Goal: Transaction & Acquisition: Subscribe to service/newsletter

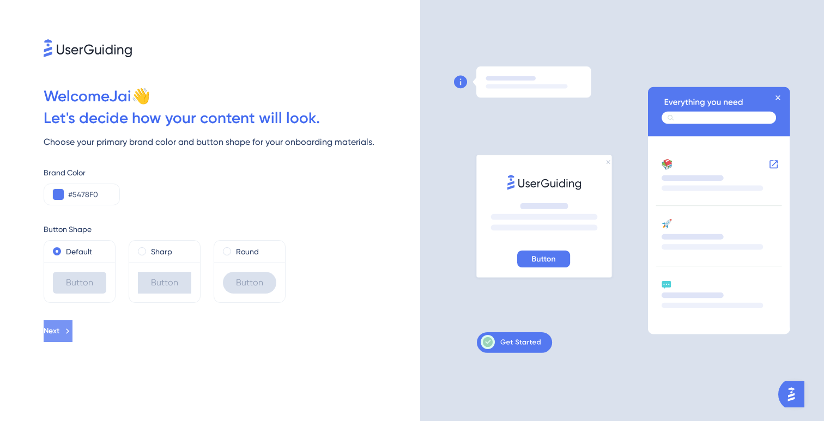
click at [72, 329] on icon at bounding box center [68, 331] width 10 height 10
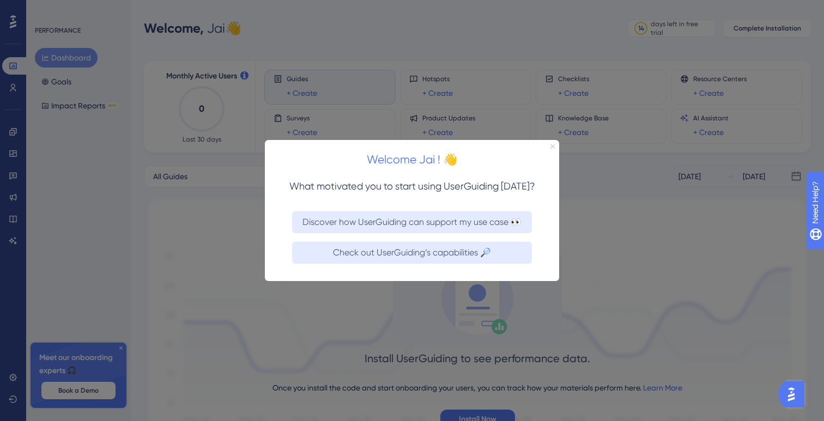
click at [551, 147] on icon "Close Preview" at bounding box center [552, 146] width 4 height 4
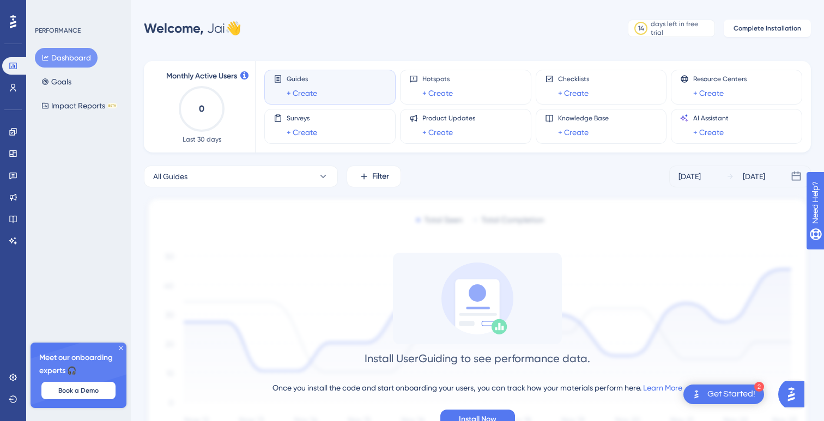
click at [551, 148] on div "Guides + Create Hotspots + Create Checklists + Create Resource Centers + Create…" at bounding box center [526, 107] width 525 height 92
click at [72, 82] on button "Goals" at bounding box center [56, 82] width 43 height 20
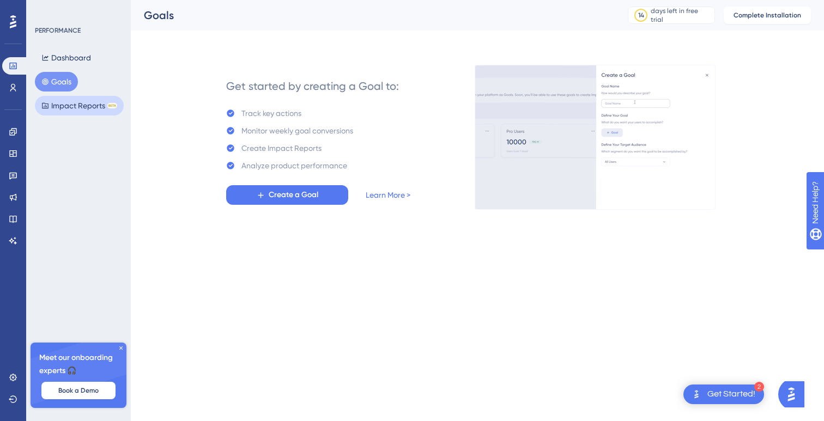
click at [67, 107] on button "Impact Reports BETA" at bounding box center [79, 106] width 89 height 20
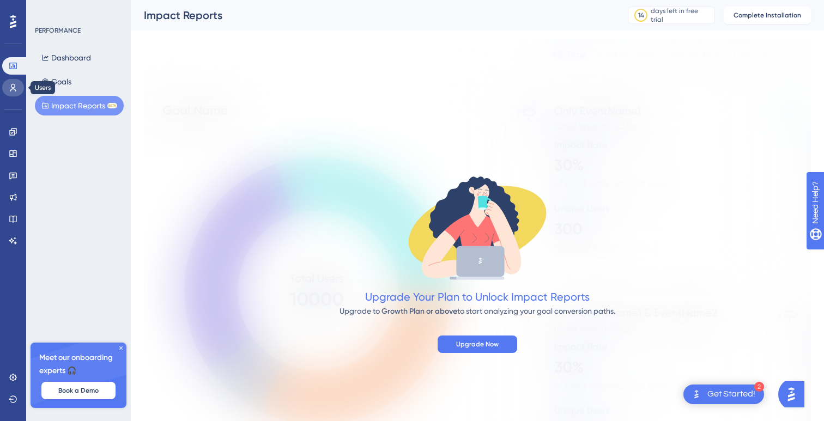
click at [14, 92] on link at bounding box center [13, 87] width 22 height 17
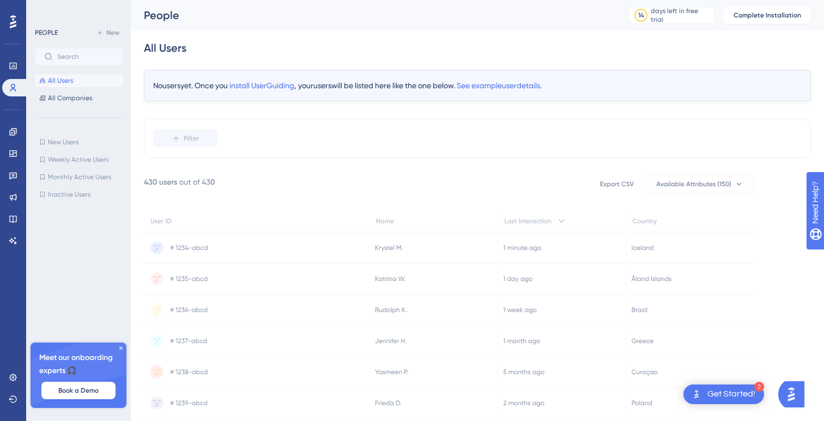
click at [14, 130] on div "✨ Save My Spot!✨" at bounding box center [413, 101] width 824 height 237
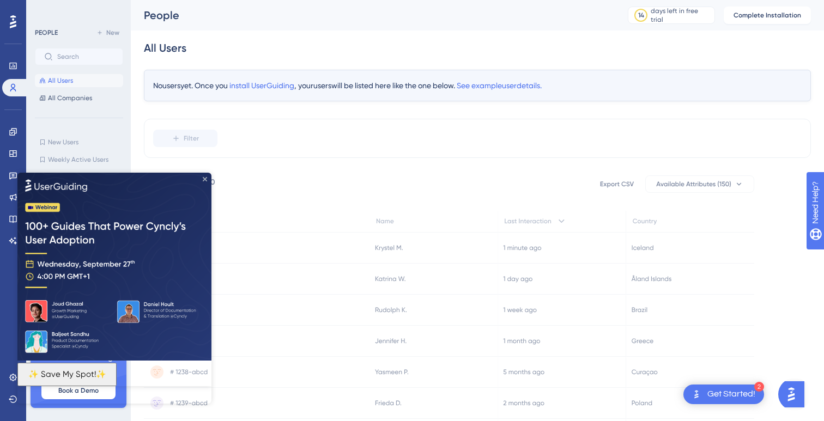
click at [207, 178] on icon "Close Preview" at bounding box center [205, 179] width 4 height 4
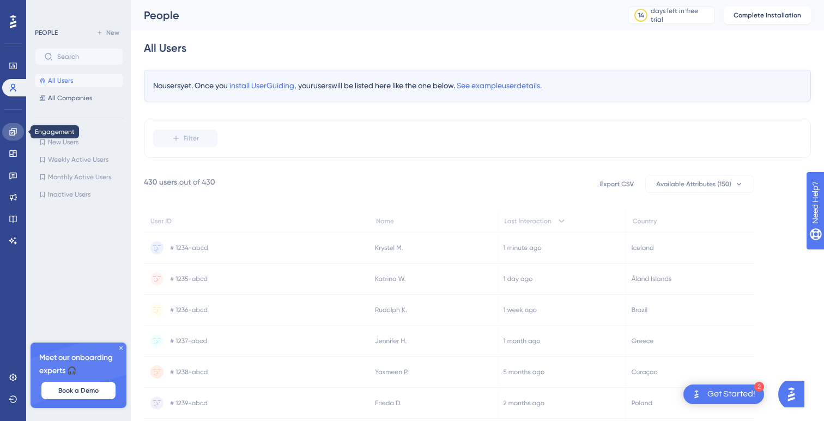
click at [14, 132] on icon at bounding box center [12, 131] width 7 height 7
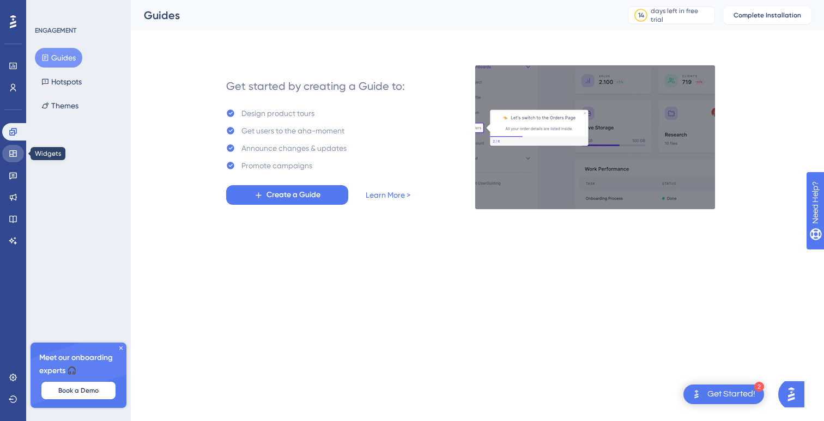
click at [13, 161] on link at bounding box center [13, 153] width 22 height 17
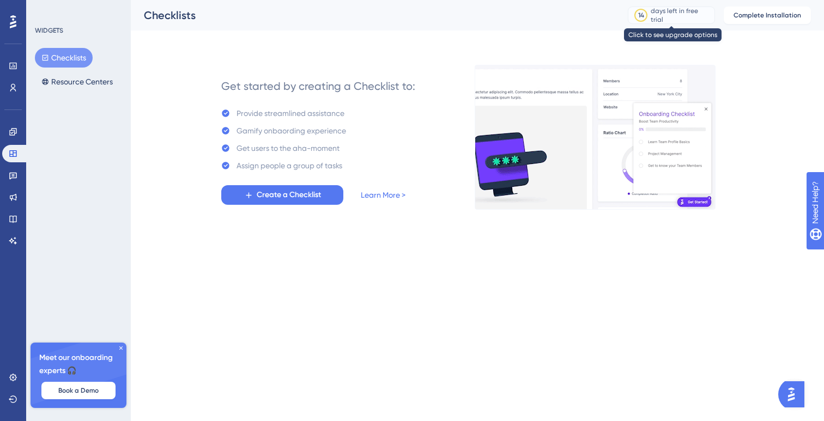
click at [654, 17] on div "days left in free trial" at bounding box center [681, 15] width 60 height 17
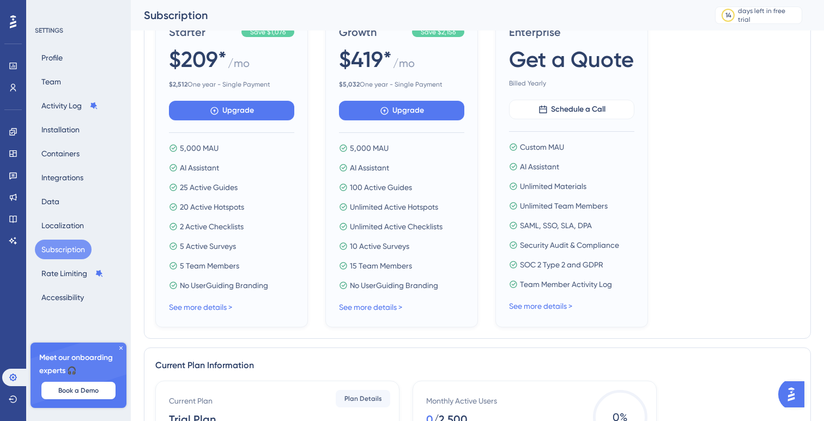
scroll to position [89, 0]
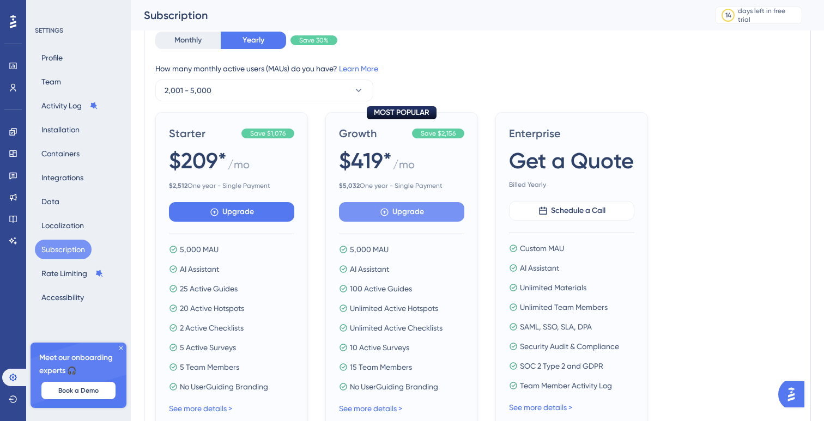
click at [420, 210] on span "Upgrade" at bounding box center [408, 211] width 32 height 13
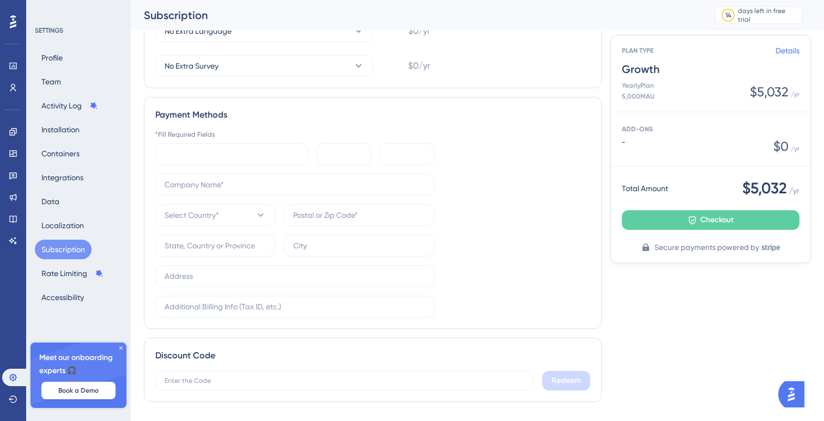
scroll to position [365, 0]
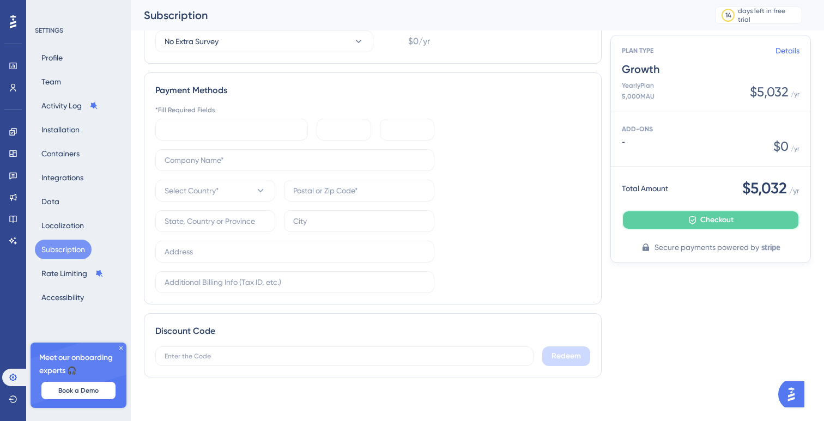
click at [693, 219] on icon at bounding box center [692, 220] width 9 height 9
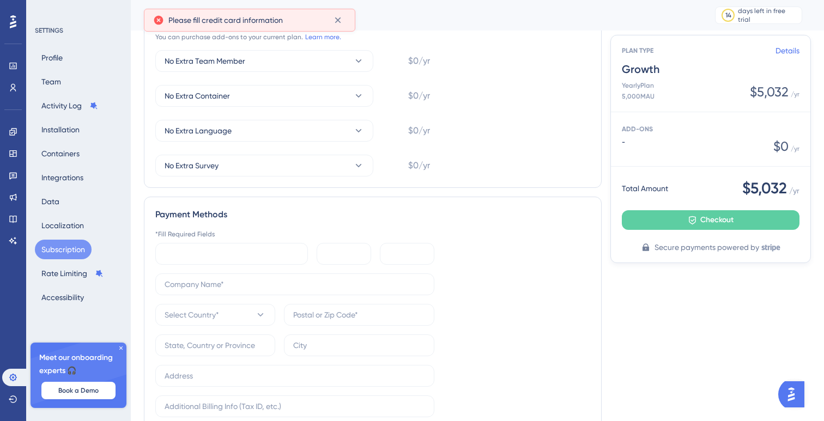
scroll to position [276, 0]
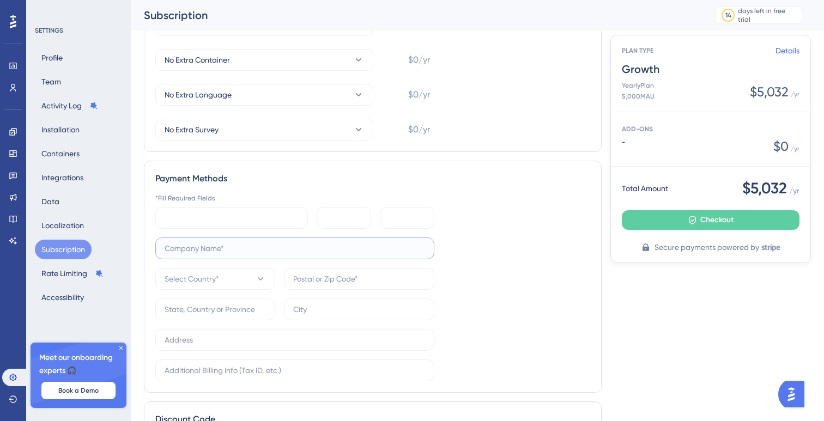
click at [226, 245] on input "text" at bounding box center [295, 248] width 260 height 12
type input "1"
click at [214, 284] on span "Select Country*" at bounding box center [192, 278] width 54 height 13
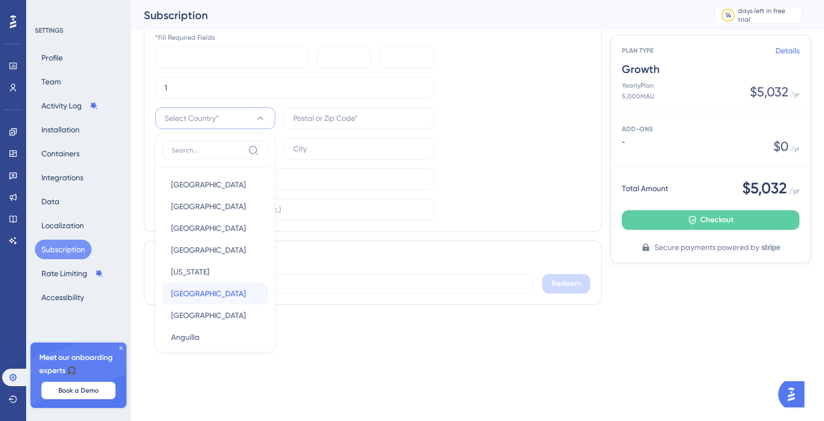
click at [214, 284] on div "Andorra [GEOGRAPHIC_DATA]" at bounding box center [215, 294] width 88 height 22
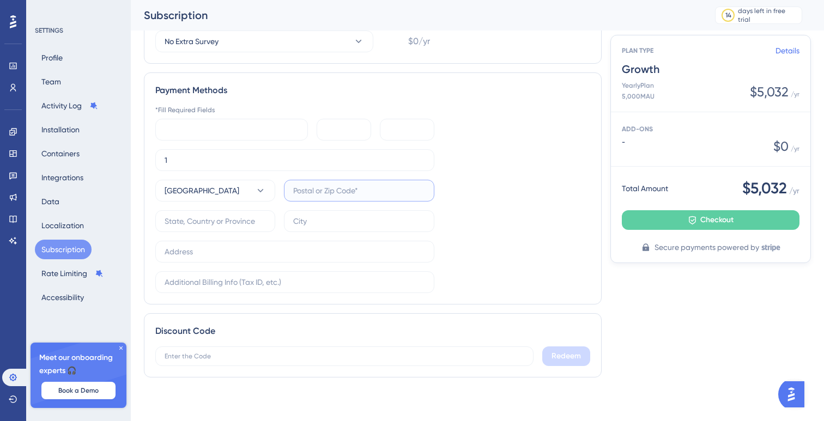
click at [329, 187] on input "text" at bounding box center [359, 191] width 132 height 12
type input "345365"
click at [250, 220] on input "text" at bounding box center [215, 221] width 101 height 12
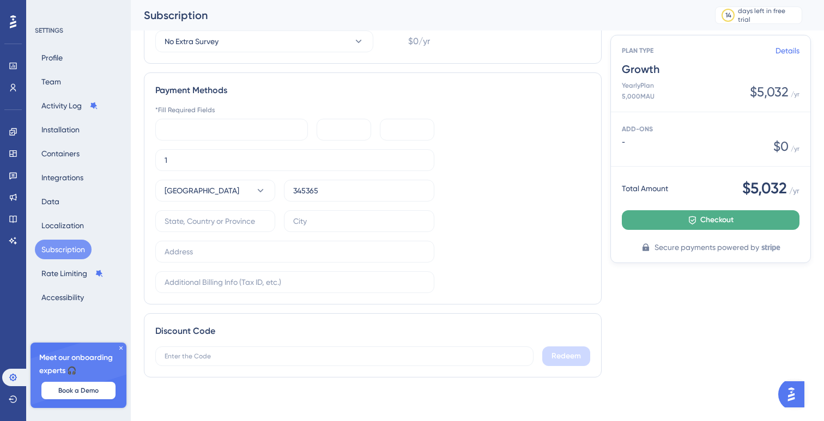
click at [690, 218] on icon at bounding box center [692, 220] width 9 height 9
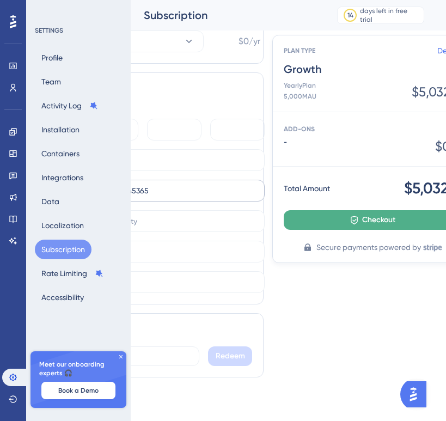
scroll to position [365, 196]
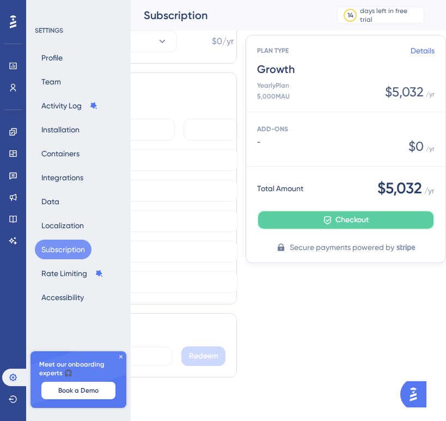
click at [354, 221] on span "Checkout" at bounding box center [352, 220] width 33 height 13
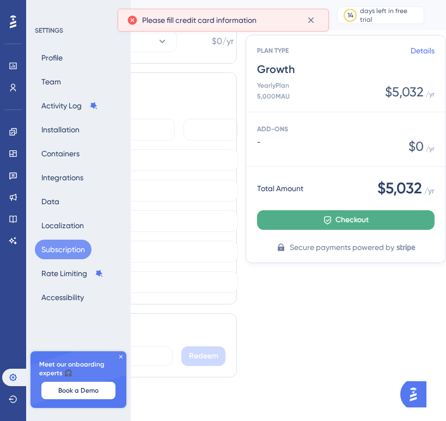
click at [354, 221] on span "Checkout" at bounding box center [352, 220] width 33 height 13
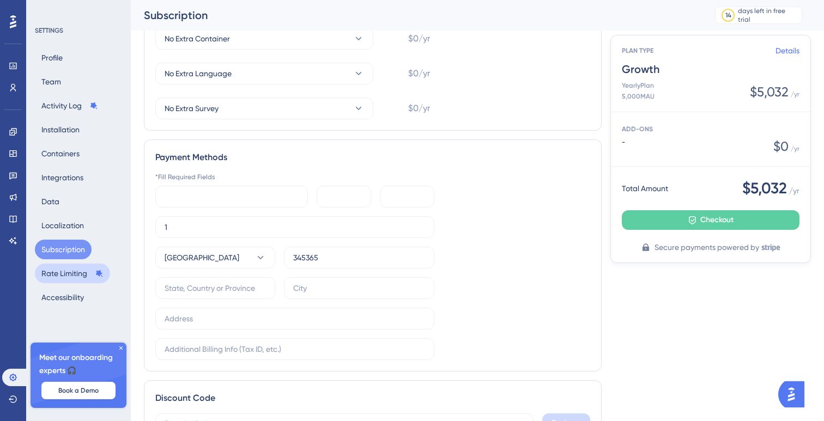
scroll to position [295, 0]
click at [59, 53] on button "Profile" at bounding box center [52, 58] width 34 height 20
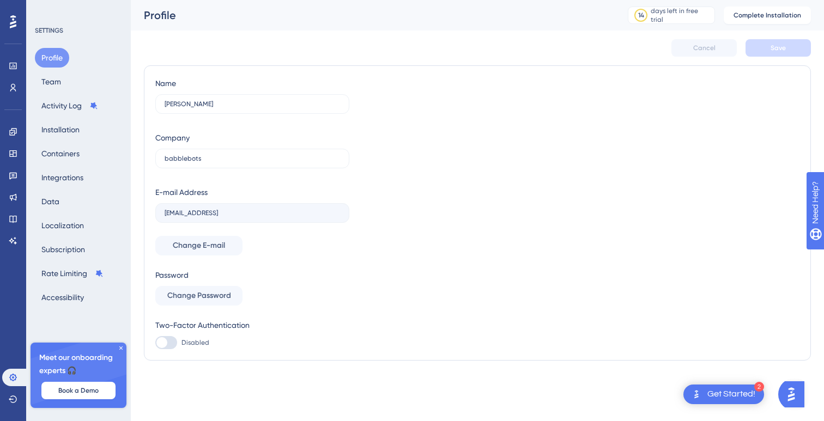
click at [17, 21] on div at bounding box center [12, 21] width 17 height 17
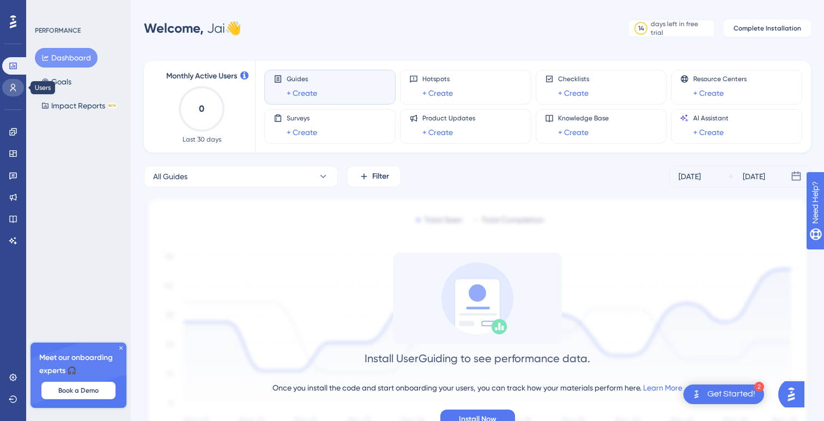
click at [13, 84] on icon at bounding box center [13, 87] width 9 height 9
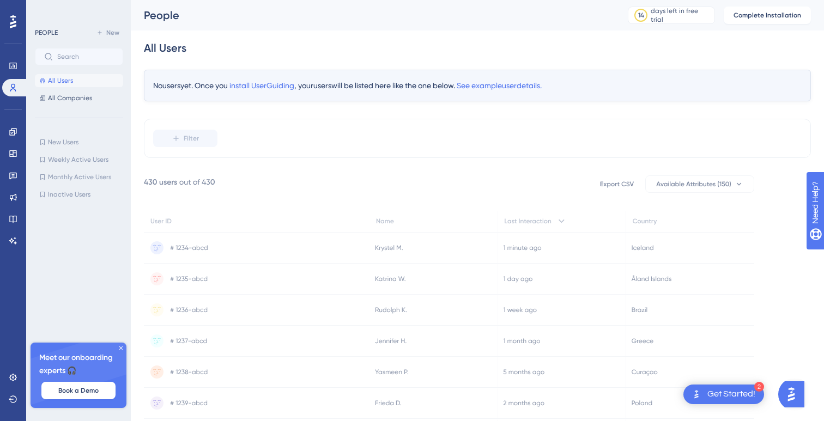
click at [13, 21] on icon at bounding box center [13, 21] width 7 height 13
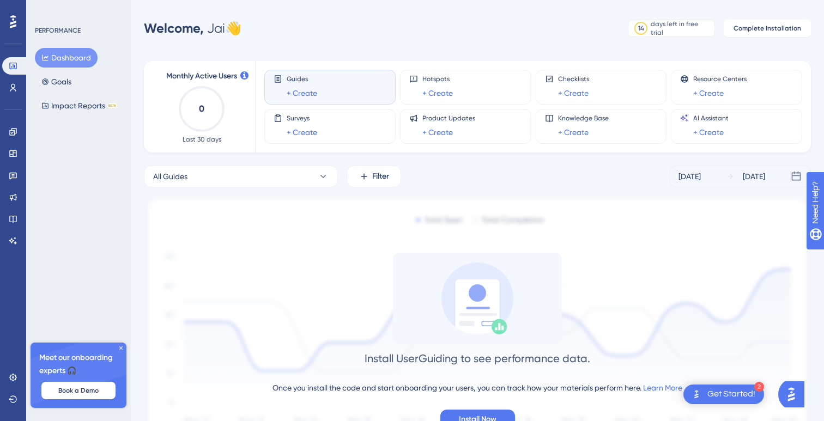
click at [67, 31] on div "PERFORMANCE" at bounding box center [58, 30] width 46 height 9
click at [11, 199] on icon at bounding box center [13, 197] width 7 height 7
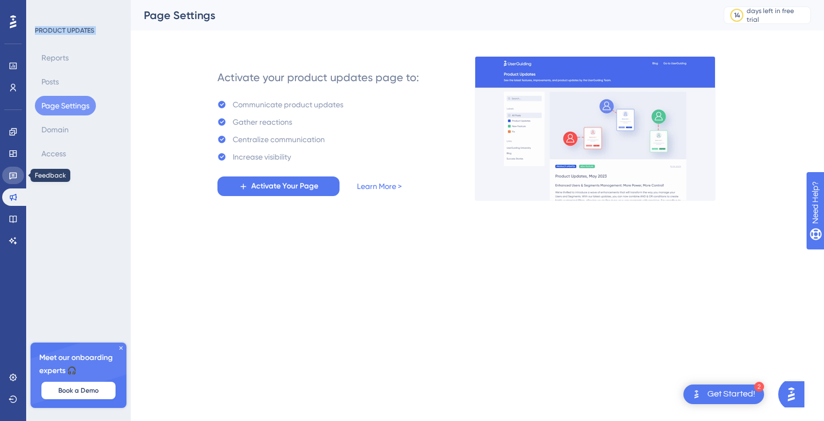
click at [11, 177] on icon at bounding box center [13, 175] width 9 height 9
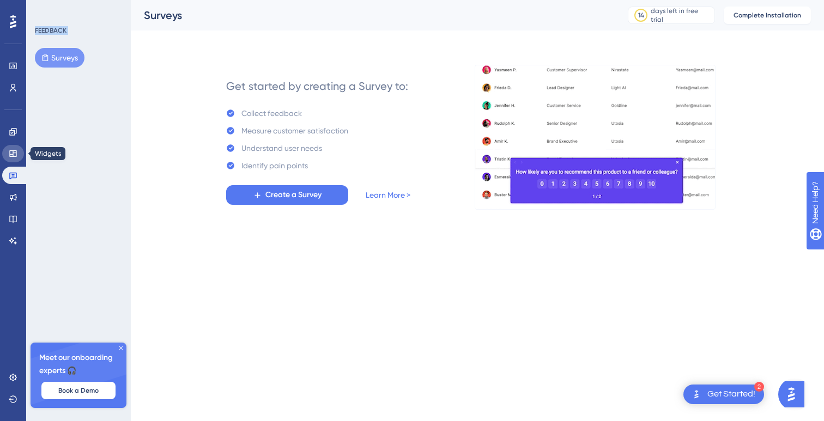
click at [11, 151] on icon at bounding box center [13, 153] width 9 height 9
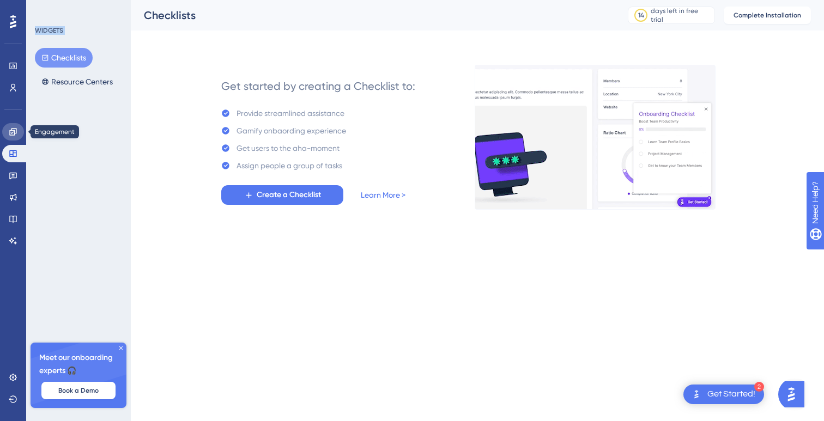
click at [11, 128] on icon at bounding box center [12, 131] width 7 height 7
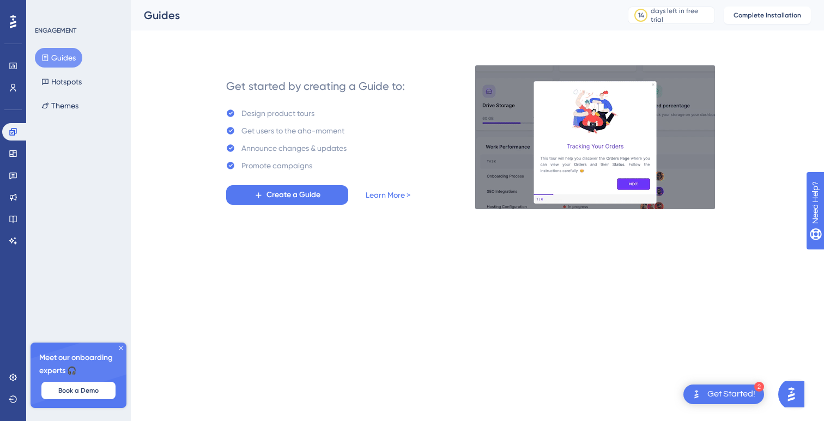
click at [17, 26] on div at bounding box center [12, 21] width 17 height 17
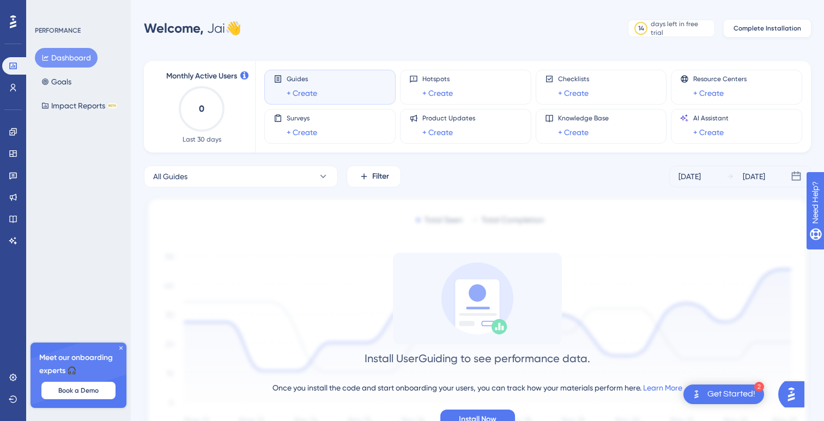
click at [803, 28] on button "Complete Installation" at bounding box center [767, 28] width 87 height 17
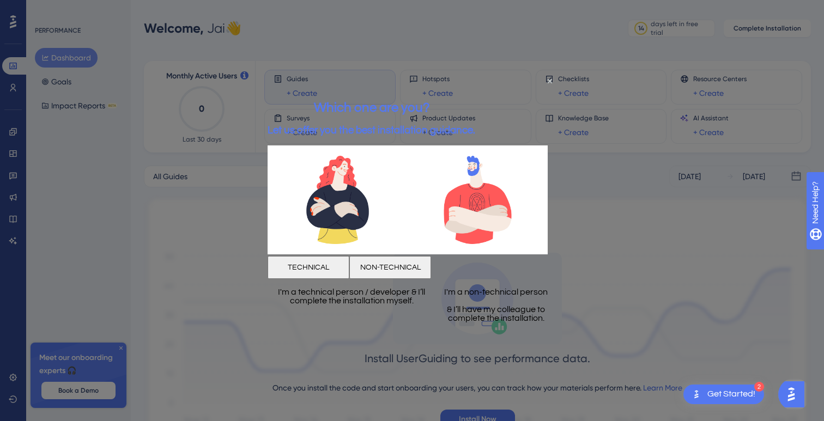
click at [349, 264] on button "TECHNICAL" at bounding box center [309, 267] width 82 height 23
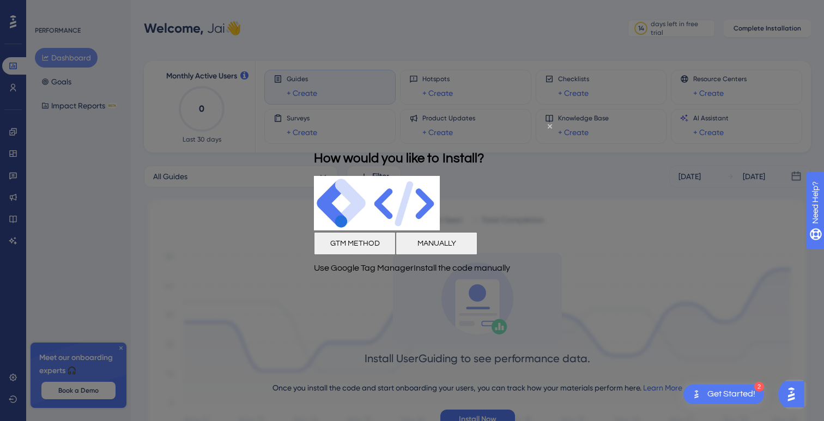
click at [477, 244] on button "MANUALLY" at bounding box center [437, 243] width 82 height 23
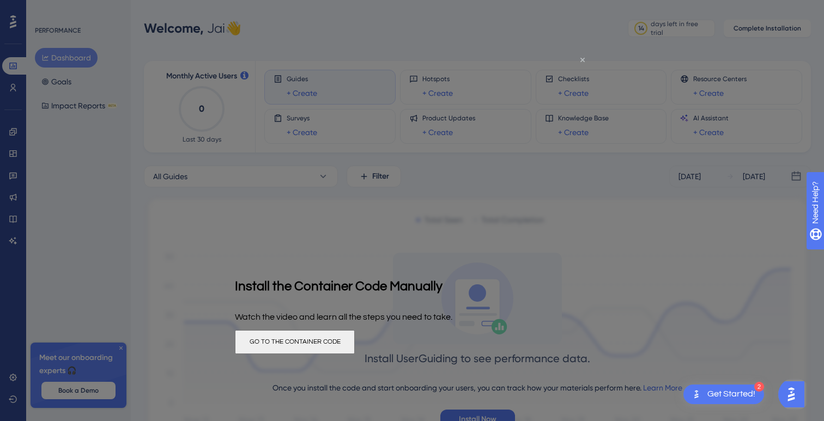
click at [581, 58] on icon "Close Preview" at bounding box center [582, 59] width 4 height 4
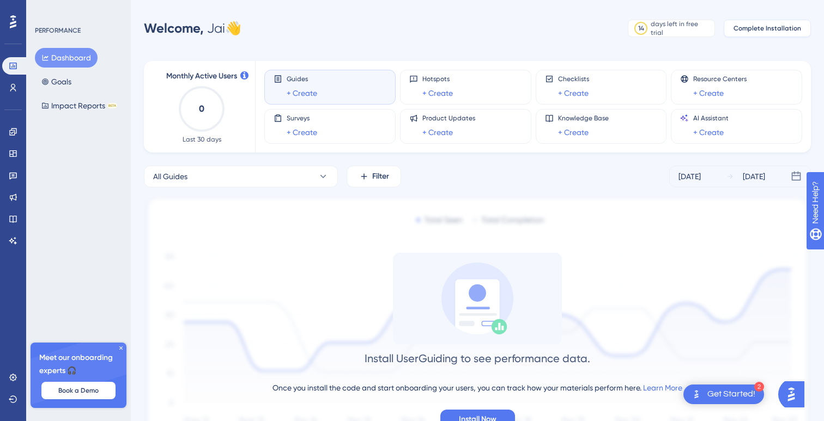
click at [736, 29] on span "Complete Installation" at bounding box center [767, 28] width 68 height 9
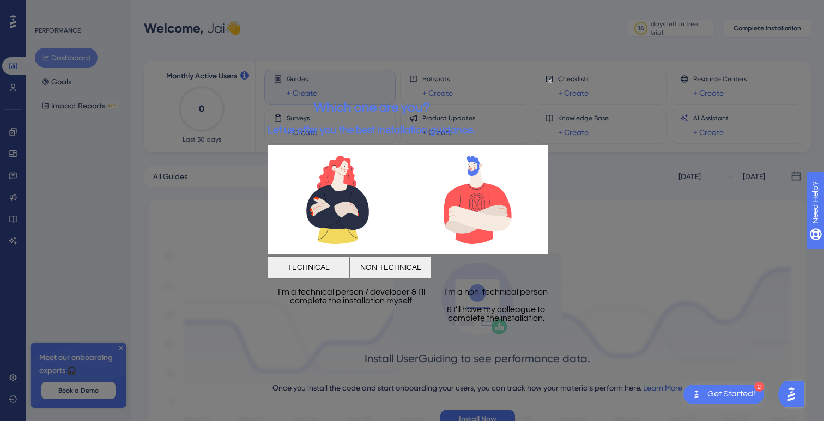
click at [708, 53] on div at bounding box center [412, 210] width 824 height 421
click at [548, 79] on icon "Close Preview" at bounding box center [550, 81] width 4 height 4
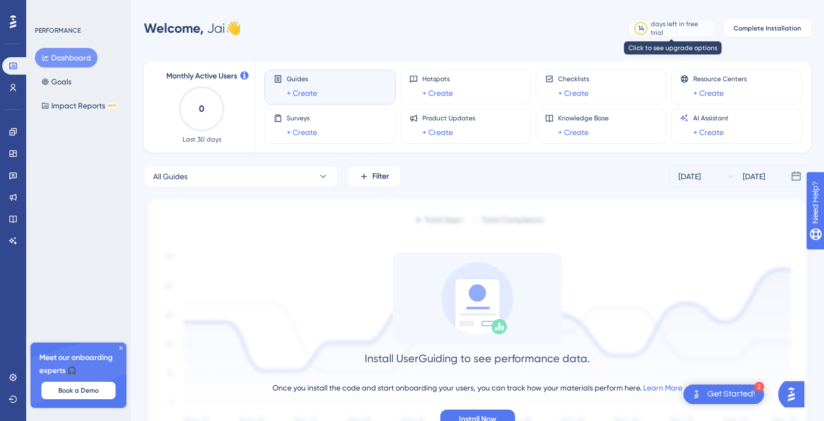
click at [654, 23] on div "days left in free trial" at bounding box center [681, 28] width 60 height 17
